Goal: Task Accomplishment & Management: Use online tool/utility

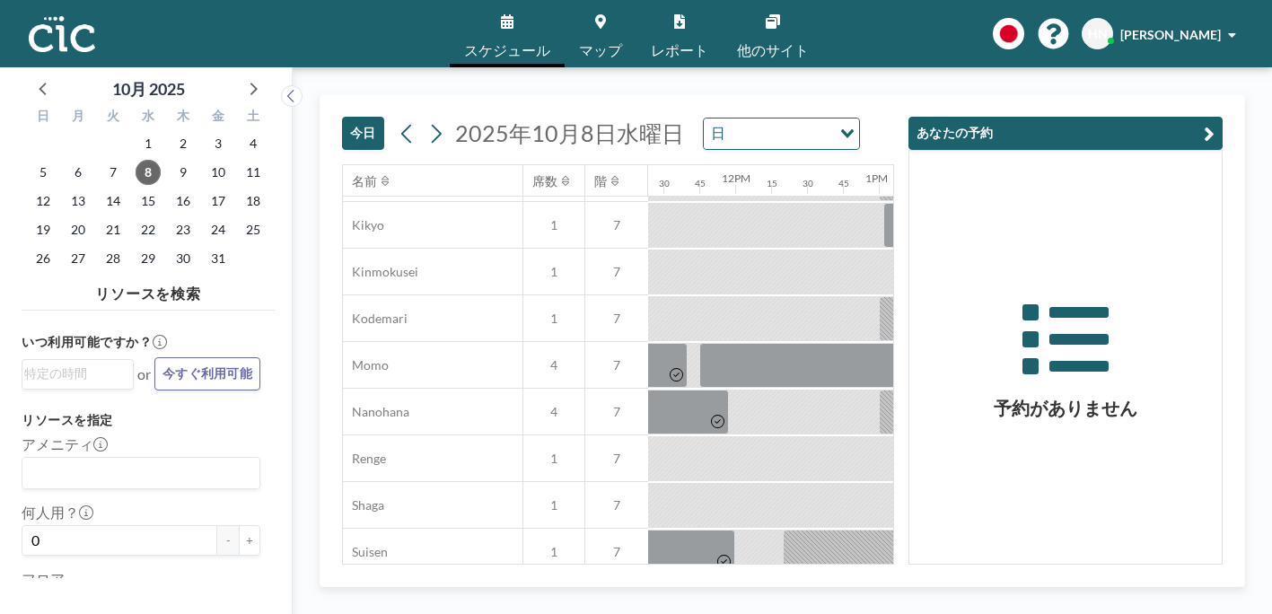
scroll to position [740, 1646]
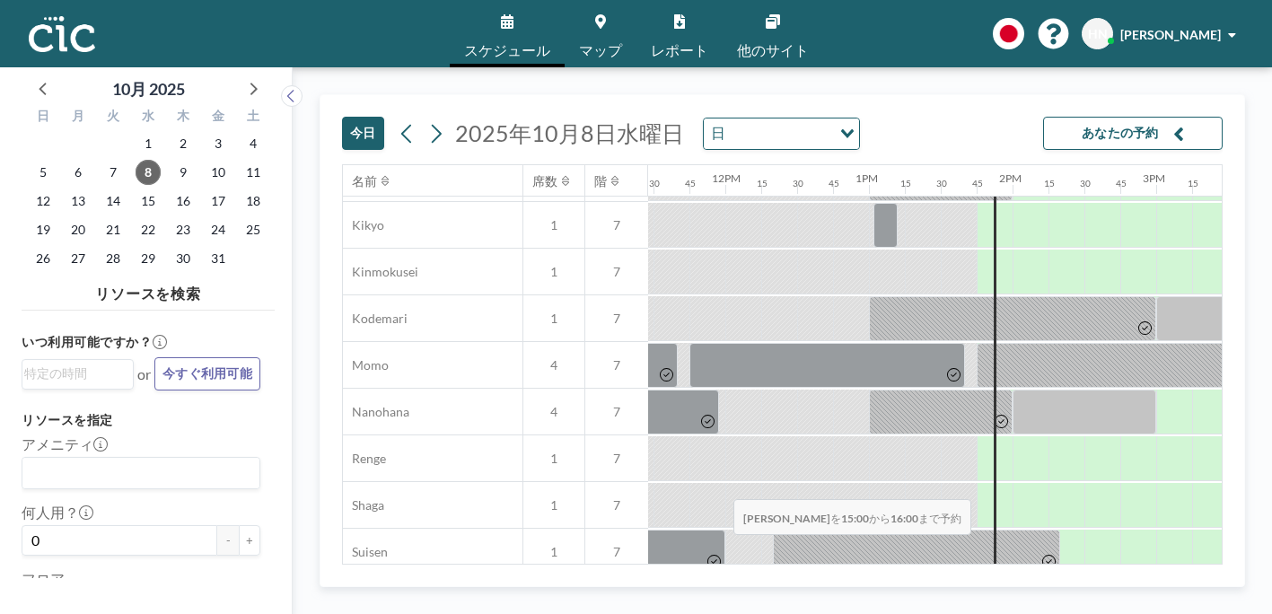
drag, startPoint x: 643, startPoint y: 465, endPoint x: 728, endPoint y: 457, distance: 85.6
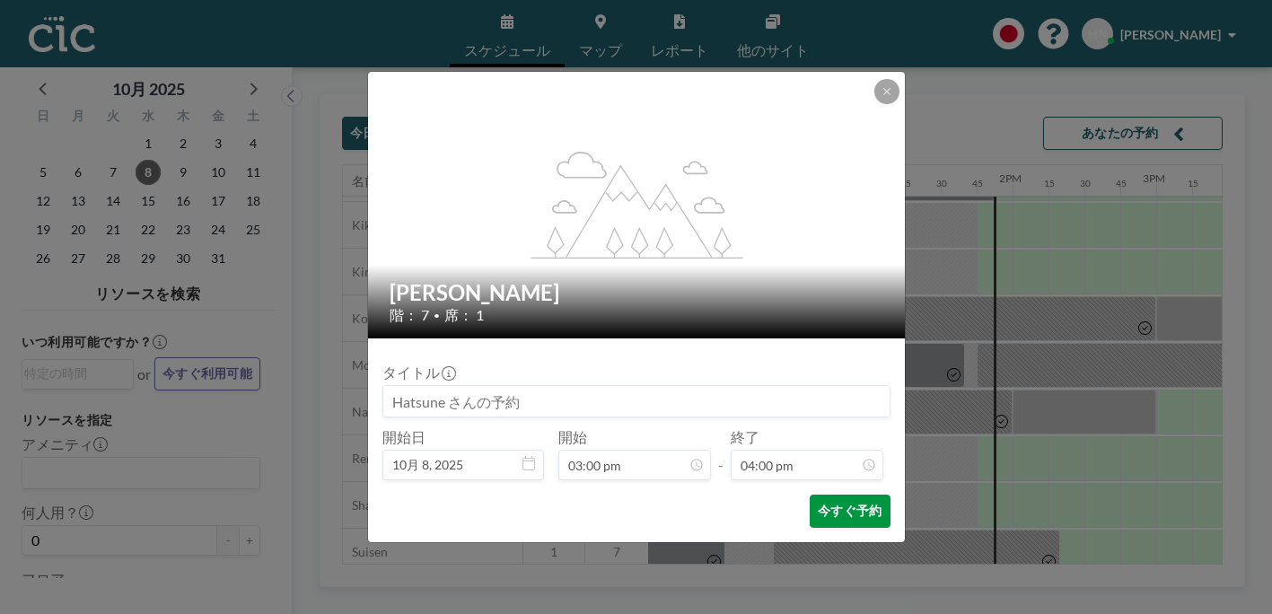
click at [810, 495] on button "今すぐ予約" at bounding box center [850, 511] width 80 height 33
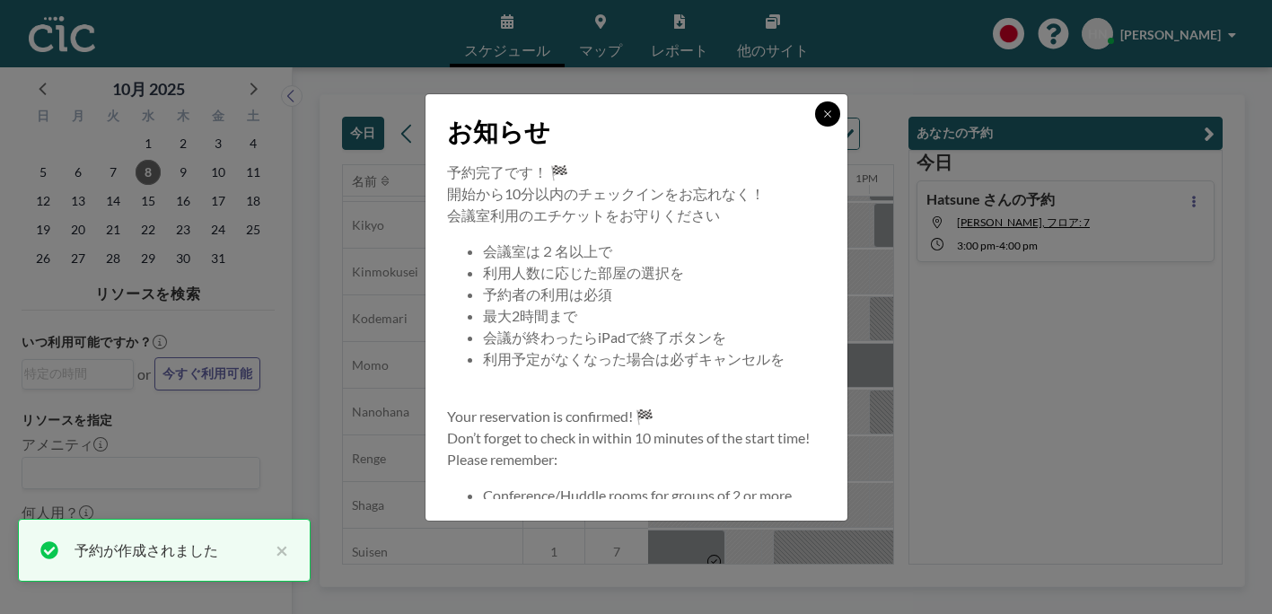
click at [815, 127] on button at bounding box center [827, 113] width 25 height 25
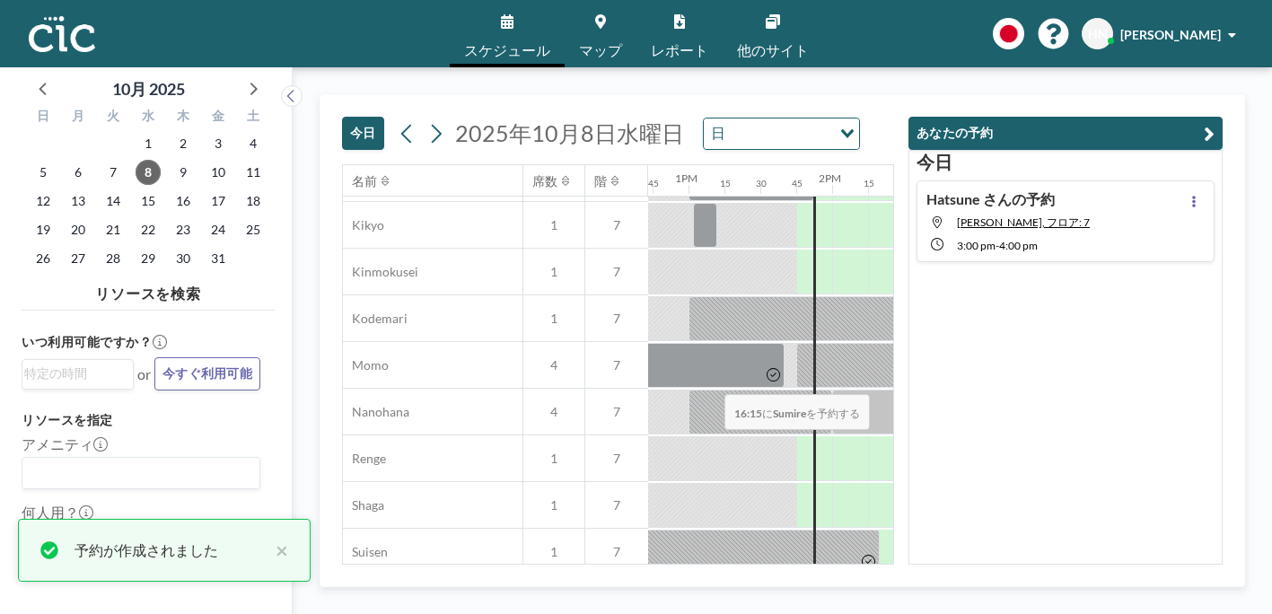
scroll to position [740, 1920]
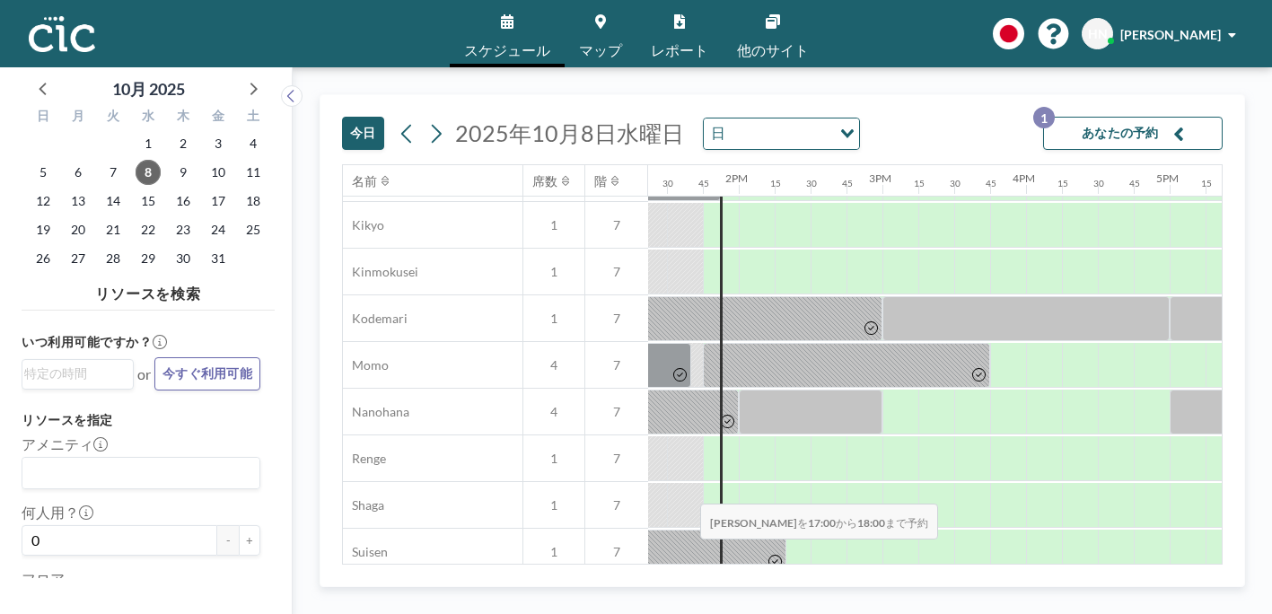
drag, startPoint x: 601, startPoint y: 469, endPoint x: 695, endPoint y: 461, distance: 93.6
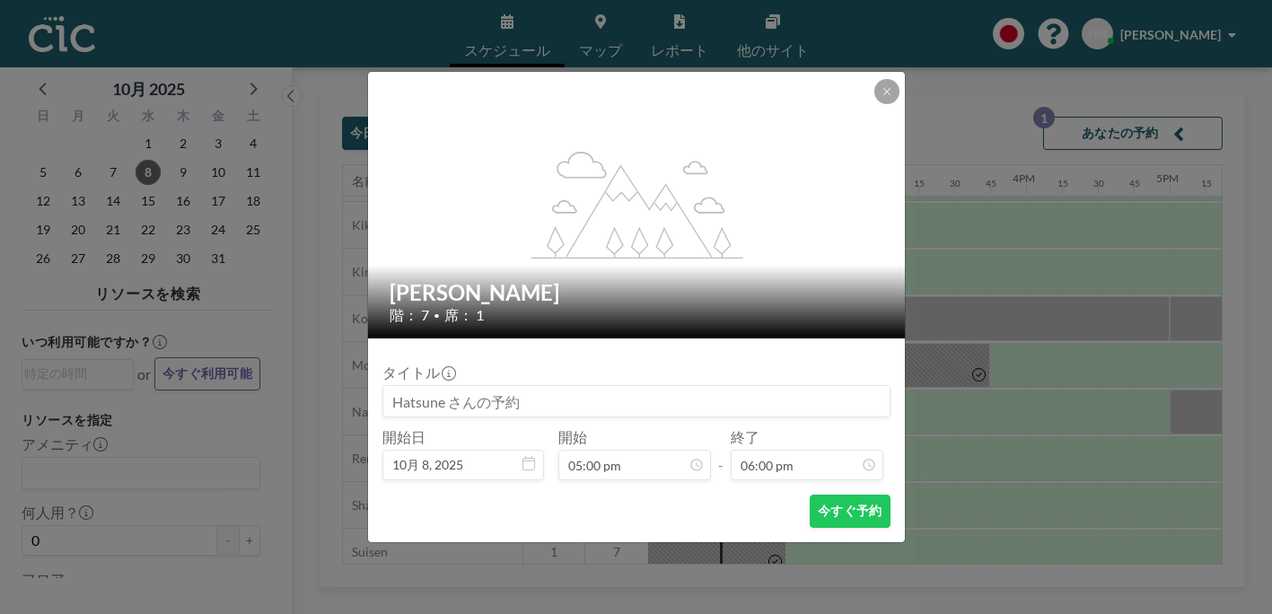
scroll to position [2062, 0]
click at [881, 97] on icon at bounding box center [886, 91] width 11 height 11
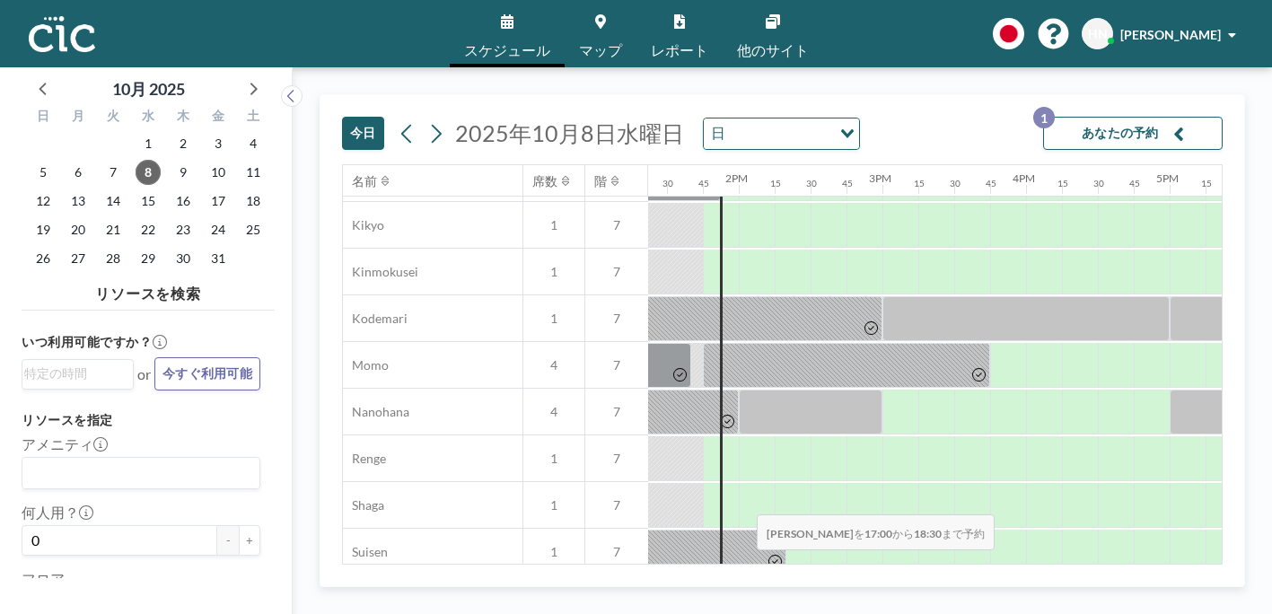
drag, startPoint x: 603, startPoint y: 471, endPoint x: 752, endPoint y: 472, distance: 149.0
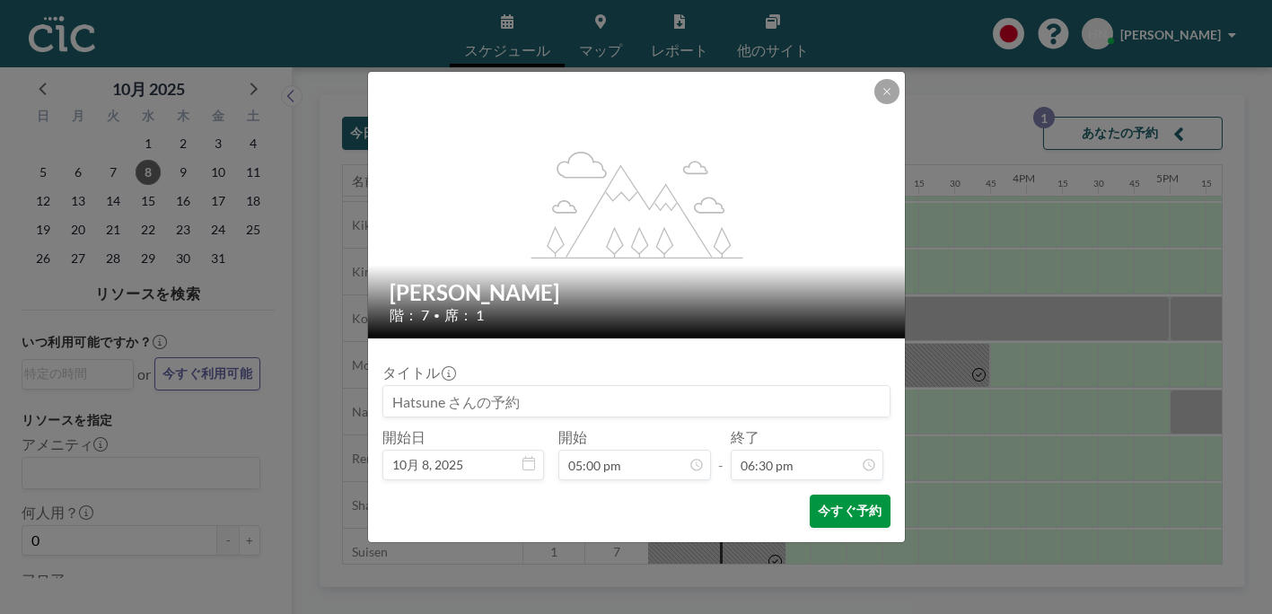
click at [810, 495] on button "今すぐ予約" at bounding box center [850, 511] width 80 height 33
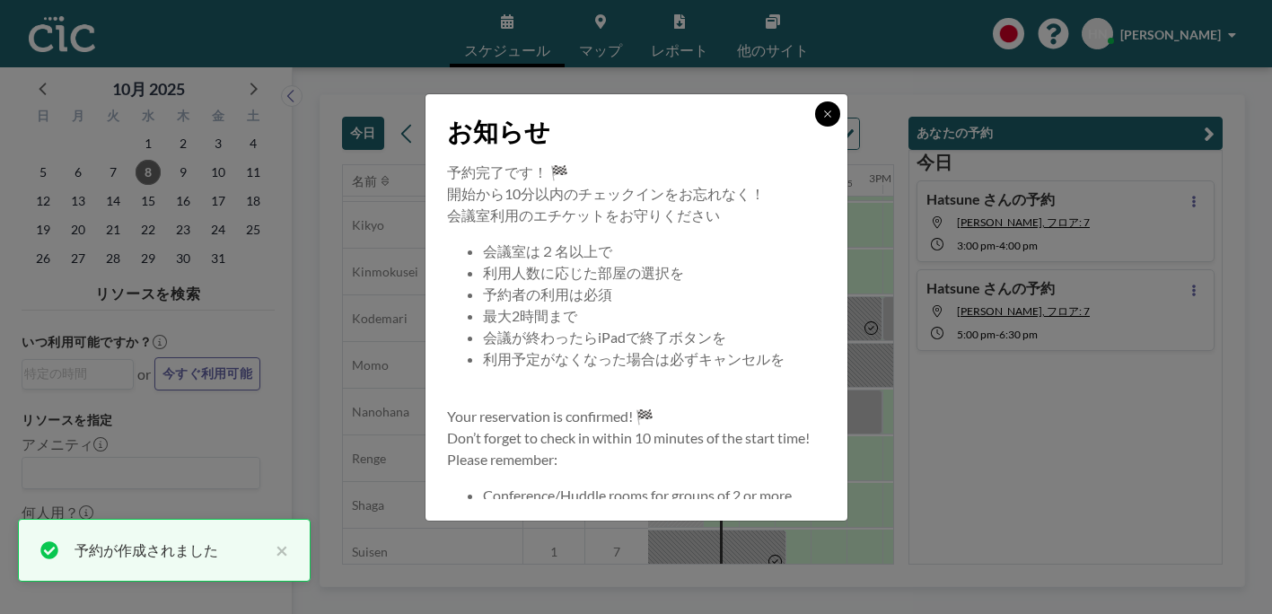
click at [822, 119] on icon at bounding box center [827, 114] width 11 height 11
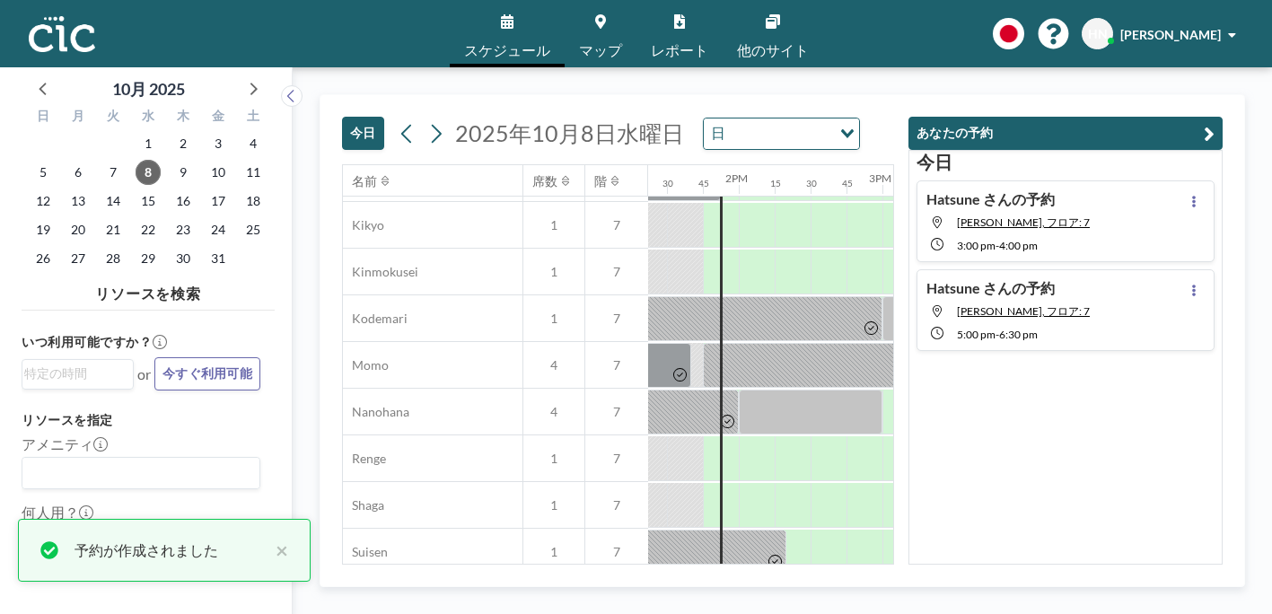
click at [862, 95] on div "[DATE] [DATE] 日 Loading..." at bounding box center [618, 129] width 552 height 69
